Goal: Communication & Community: Answer question/provide support

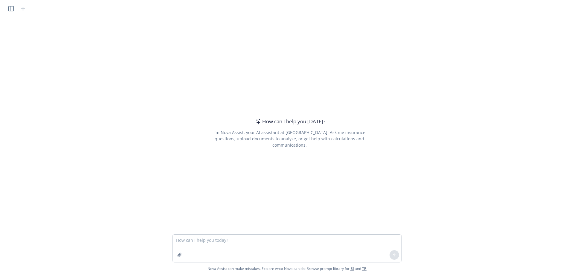
click at [195, 241] on textarea at bounding box center [287, 249] width 229 height 28
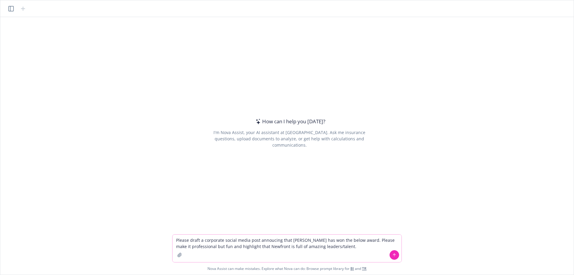
click at [368, 247] on textarea "Please draft a corporate social media post annoucing that [PERSON_NAME] has won…" at bounding box center [287, 249] width 229 height 28
paste textarea "[URL][DOMAIN_NAME]"
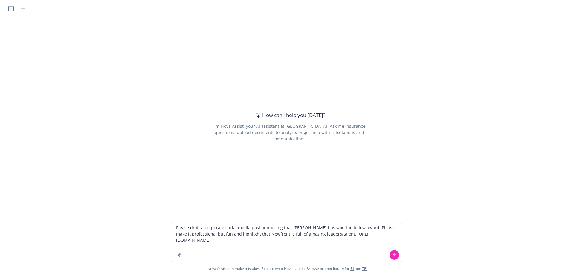
type textarea "Please draft a corporate social media post annoucing that [PERSON_NAME] has won…"
click at [395, 256] on icon at bounding box center [395, 255] width 0 height 2
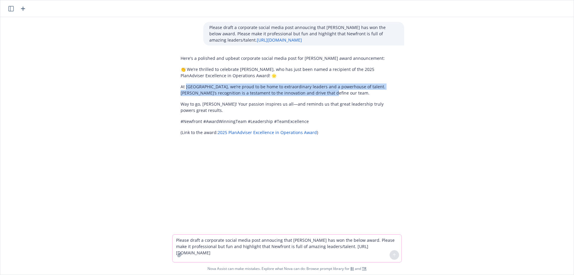
drag, startPoint x: 184, startPoint y: 92, endPoint x: 341, endPoint y: 101, distance: 157.6
click at [341, 96] on p "At [GEOGRAPHIC_DATA], we’re proud to be home to extraordinary leaders and a pow…" at bounding box center [290, 89] width 218 height 13
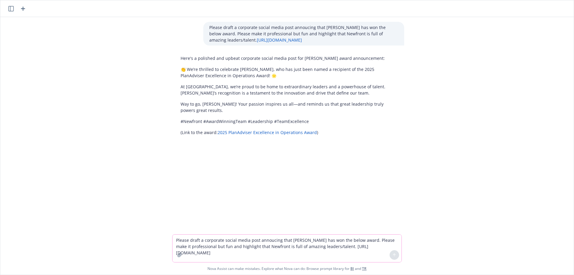
click at [238, 241] on textarea "Please draft a corporate social media post annoucing that [PERSON_NAME] has won…" at bounding box center [287, 249] width 229 height 28
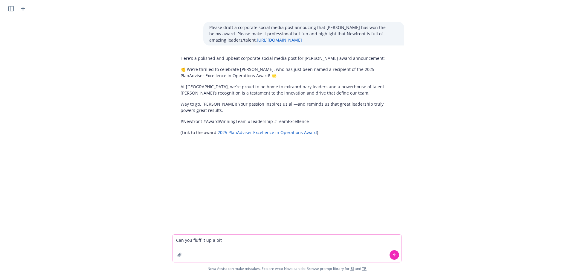
type textarea "Can you fluff it up a bit"
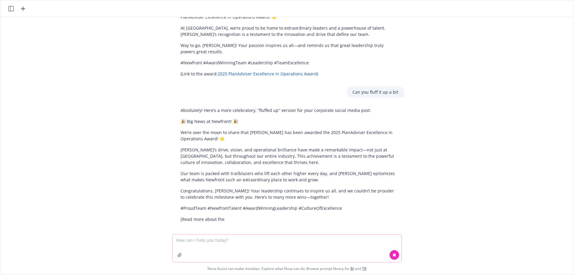
scroll to position [70, 0]
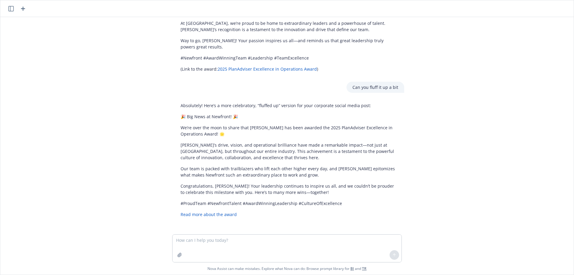
click at [212, 162] on div "Absolutely! Here’s a more celebratory, “fluffed up” version for your corporate …" at bounding box center [290, 160] width 230 height 120
click at [199, 244] on textarea at bounding box center [287, 249] width 229 height 28
type textarea "Add something to say our Retirement Services Team is being recognized again"
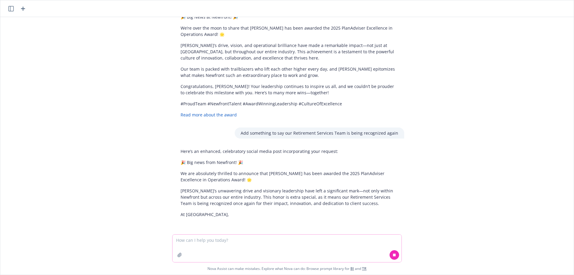
scroll to position [169, 0]
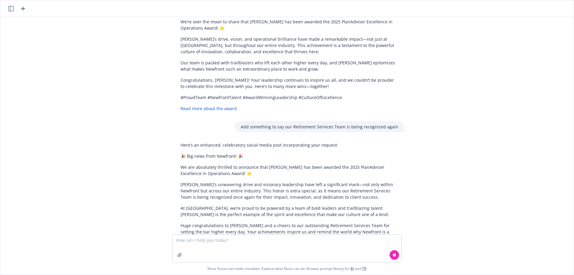
click at [249, 177] on p "We are absolutely thrilled to announce that [PERSON_NAME] has been awarded the …" at bounding box center [290, 170] width 218 height 13
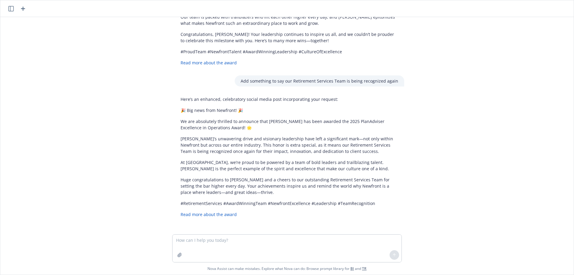
scroll to position [221, 0]
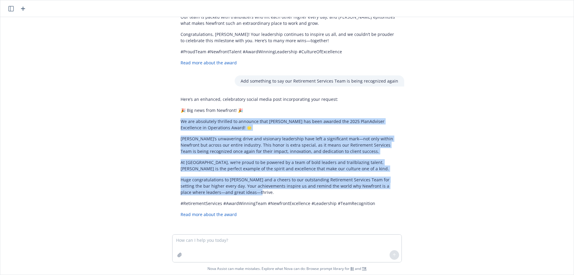
drag, startPoint x: 179, startPoint y: 122, endPoint x: 227, endPoint y: 191, distance: 83.3
click at [227, 191] on div "Here’s an enhanced, celebratory social media post incorporating your request: 🎉…" at bounding box center [290, 157] width 230 height 126
copy div "We are absolutely thrilled to announce that [PERSON_NAME] has been awarded the …"
